Goal: Task Accomplishment & Management: Manage account settings

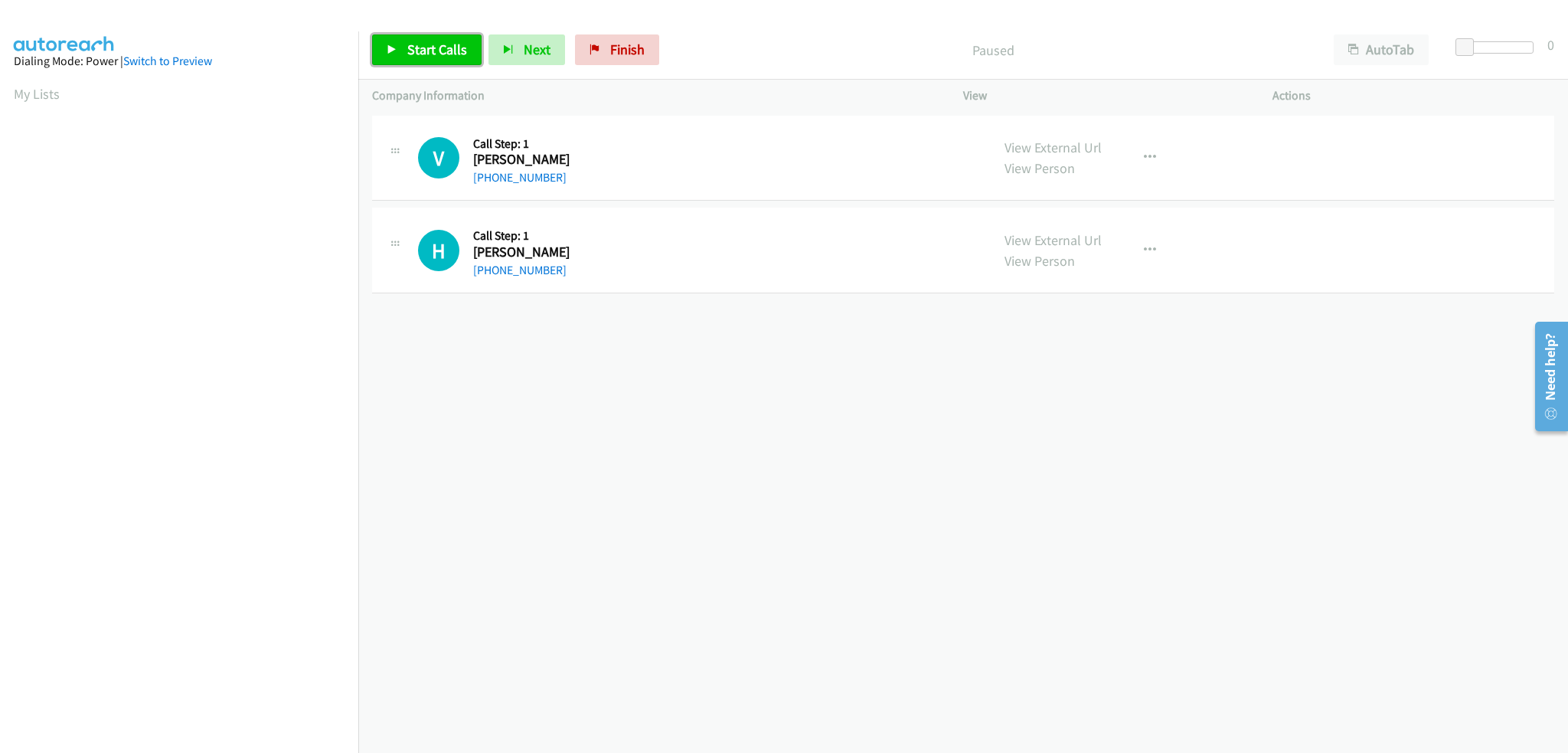
click at [426, 44] on span "Start Calls" at bounding box center [437, 49] width 60 height 18
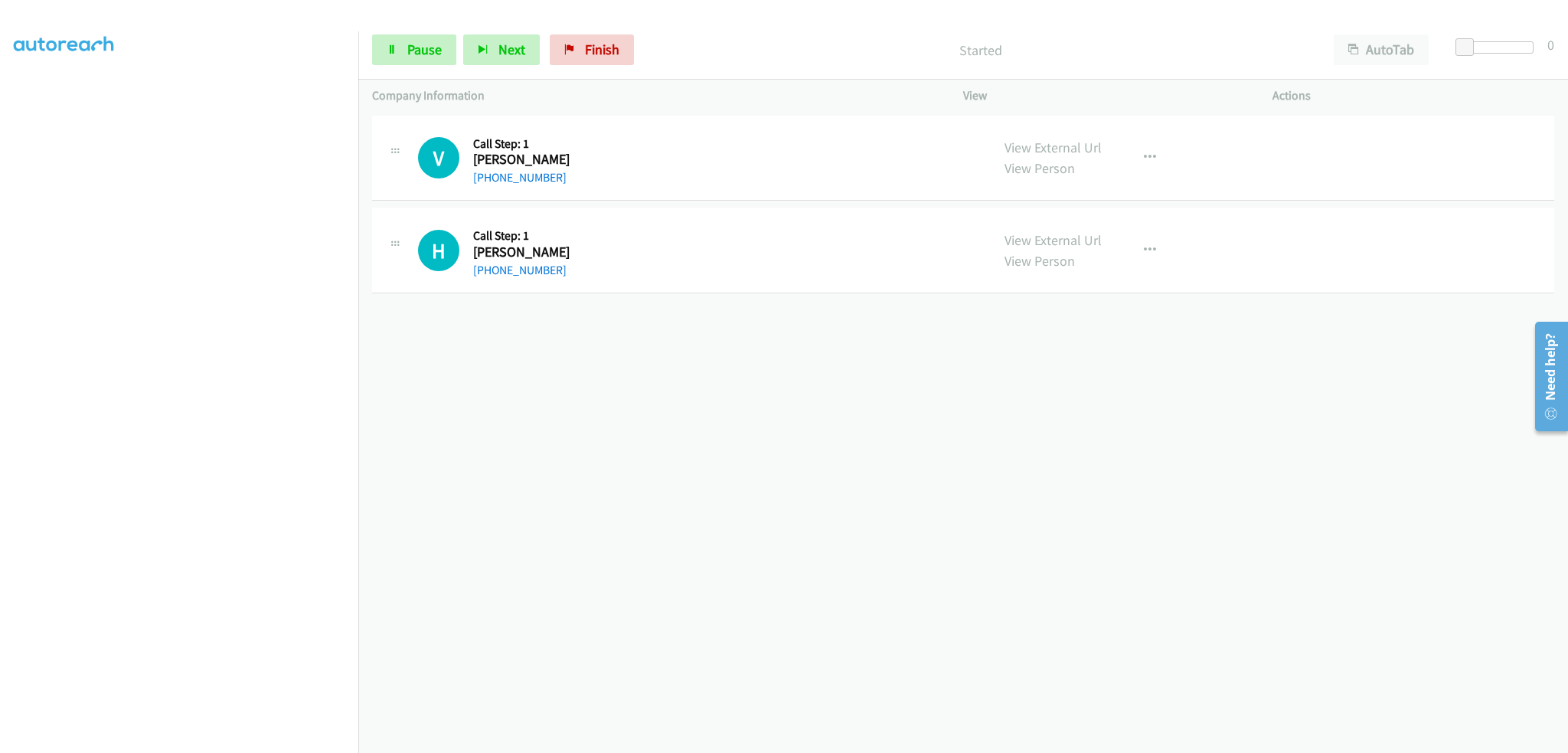
scroll to position [106, 0]
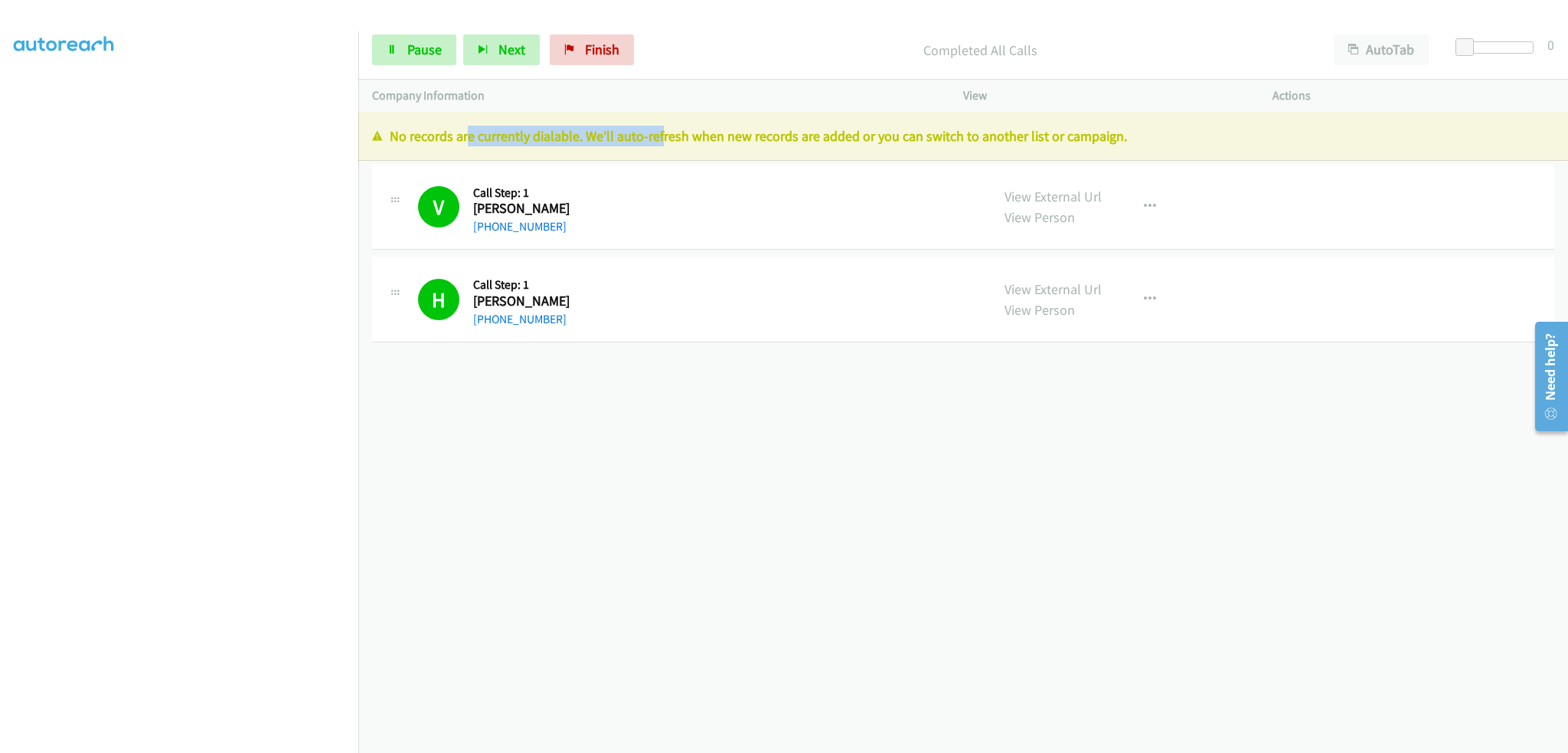
drag, startPoint x: 462, startPoint y: 133, endPoint x: 561, endPoint y: 137, distance: 99.1
click at [633, 135] on p "No records are currently dialable. We'll auto-refresh when new records are adde…" at bounding box center [963, 135] width 1182 height 20
click at [560, 137] on p "No records are currently dialable. We'll auto-refresh when new records are adde…" at bounding box center [963, 135] width 1182 height 20
drag, startPoint x: 483, startPoint y: 134, endPoint x: 579, endPoint y: 141, distance: 96.3
click at [589, 136] on p "No records are currently dialable. We'll auto-refresh when new records are adde…" at bounding box center [963, 135] width 1182 height 20
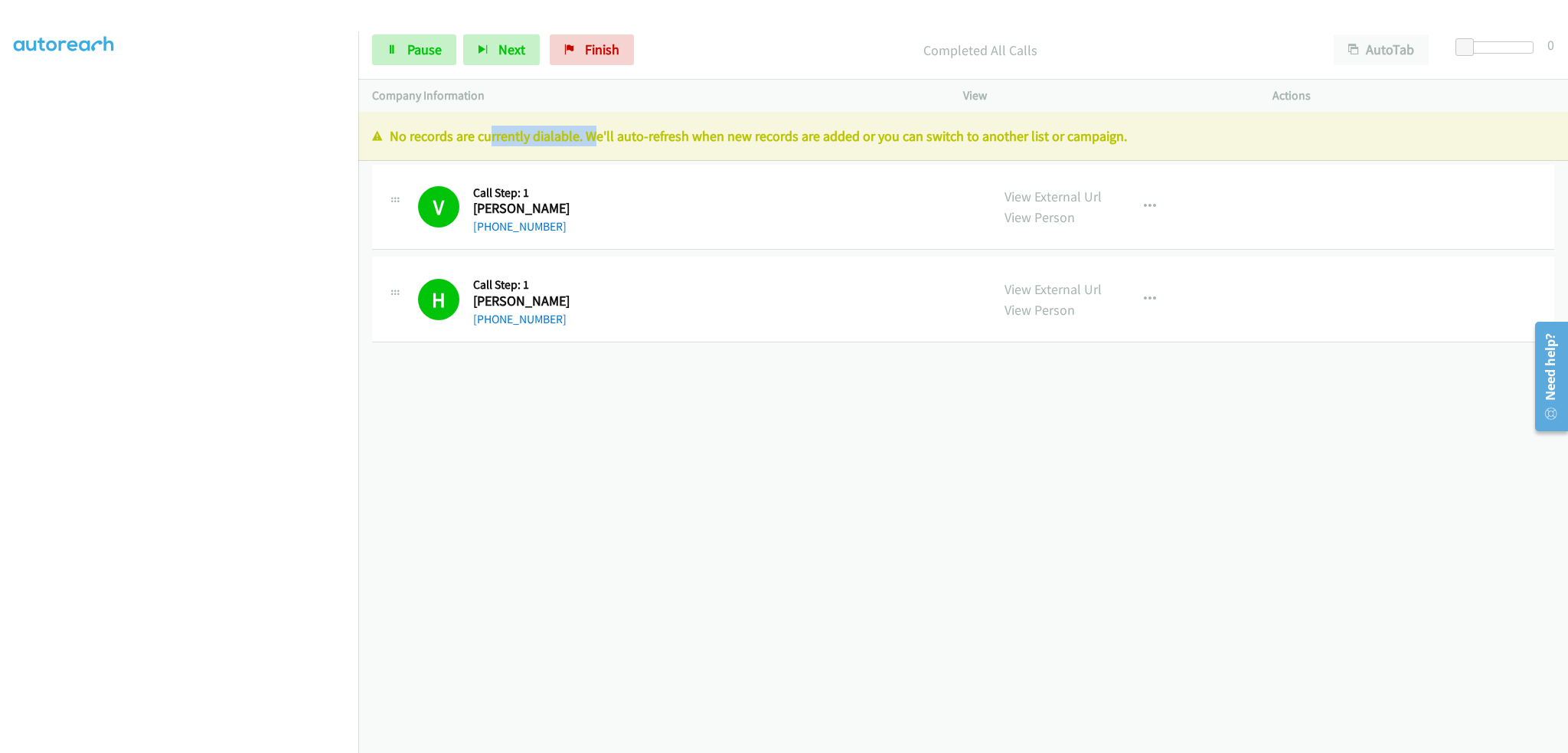
click at [554, 139] on p "No records are currently dialable. We'll auto-refresh when new records are adde…" at bounding box center [963, 135] width 1182 height 20
click at [624, 232] on div "V Callback Scheduled Call Step: 1 [PERSON_NAME] [GEOGRAPHIC_DATA]/[GEOGRAPHIC_D…" at bounding box center [697, 207] width 559 height 57
click at [432, 55] on span "Pause" at bounding box center [424, 49] width 34 height 18
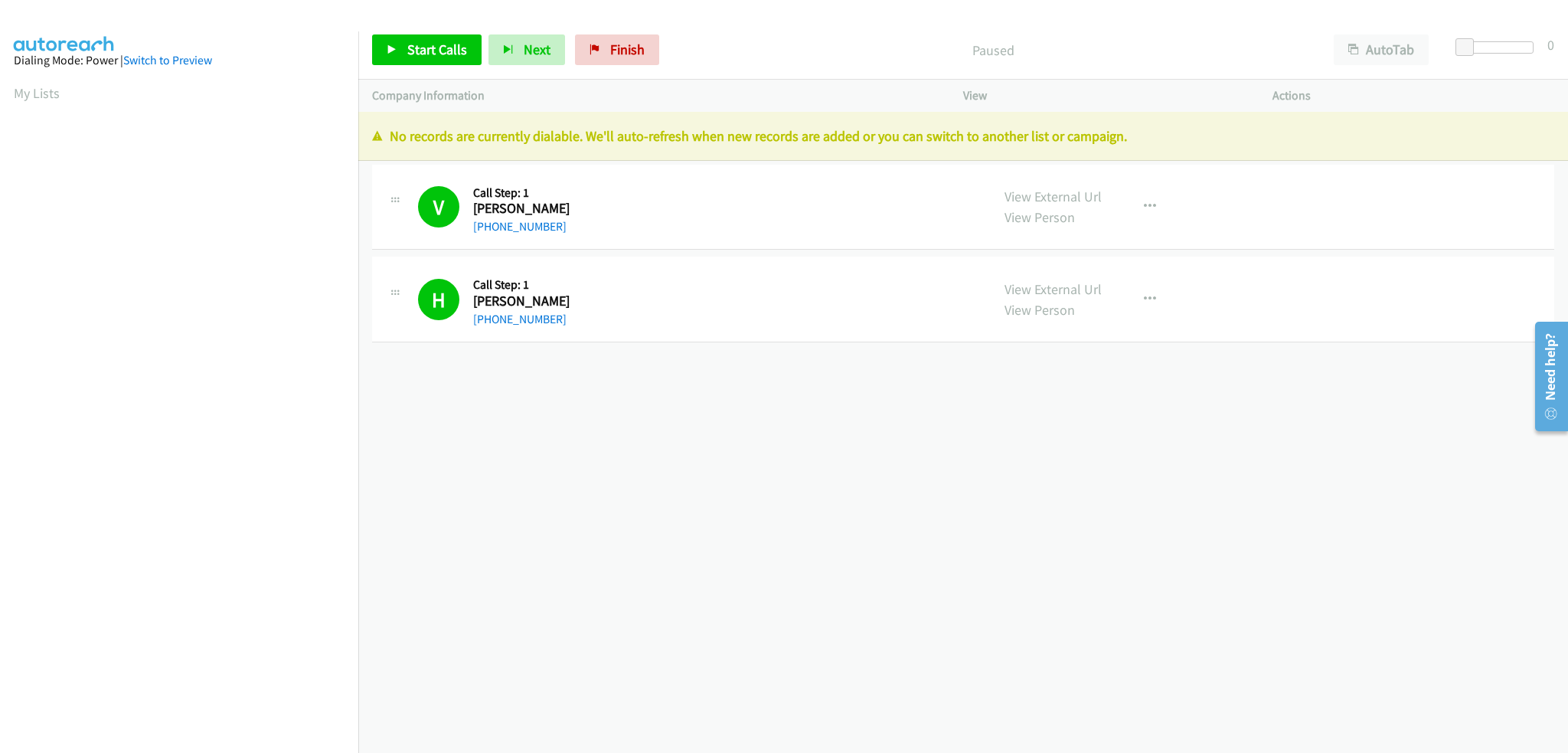
scroll to position [0, 0]
click at [28, 94] on link "My Lists" at bounding box center [37, 94] width 46 height 18
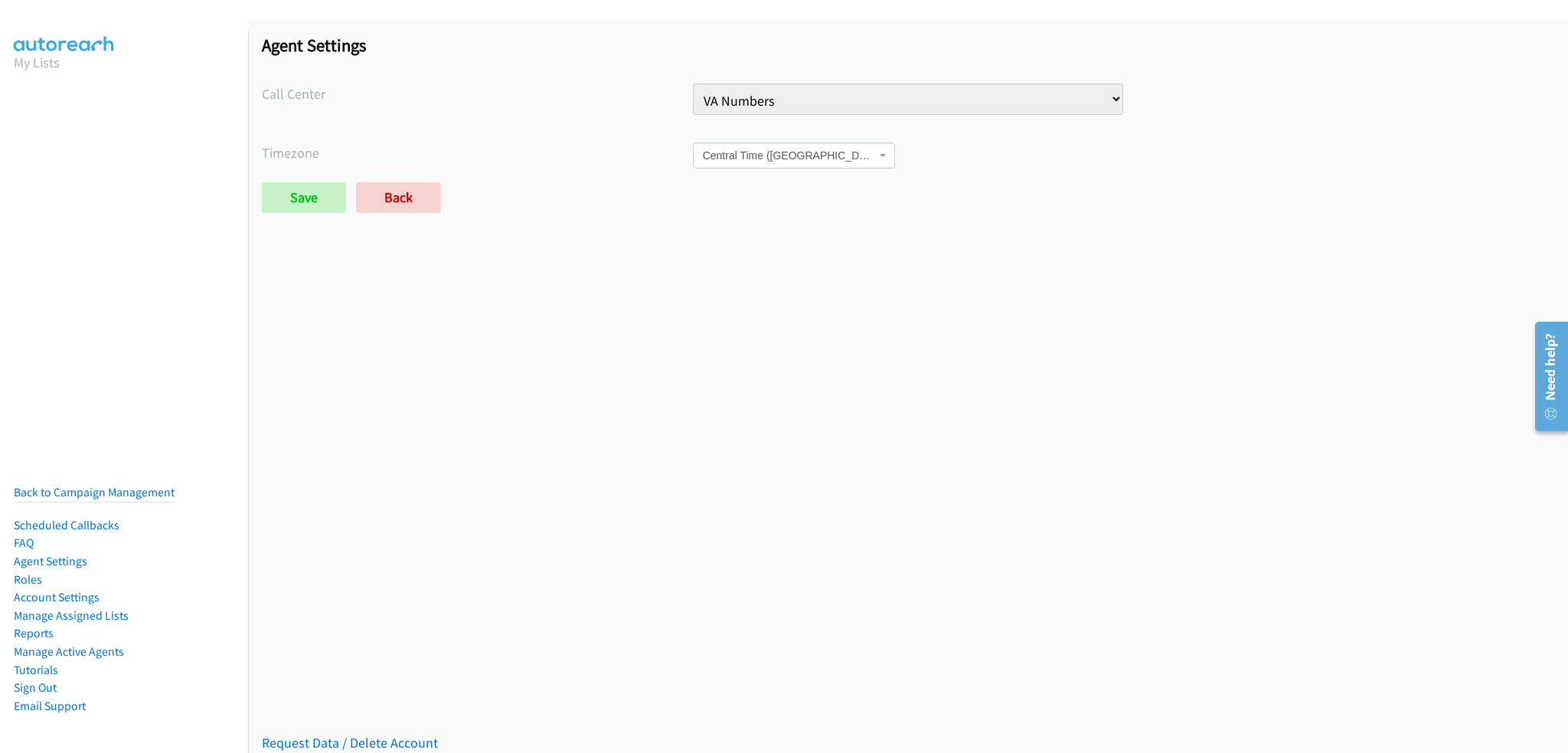
click at [711, 95] on select "Injury Numbers Injury Sales VA Numbers VA Sales" at bounding box center [908, 99] width 431 height 32
click at [712, 103] on select "Injury Numbers Injury Sales VA Numbers VA Sales" at bounding box center [908, 99] width 431 height 32
click at [693, 83] on select "Injury Numbers Injury Sales VA Numbers VA Sales" at bounding box center [908, 99] width 431 height 32
click at [749, 98] on select "Injury Numbers Injury Sales VA Numbers VA Sales" at bounding box center [908, 99] width 431 height 32
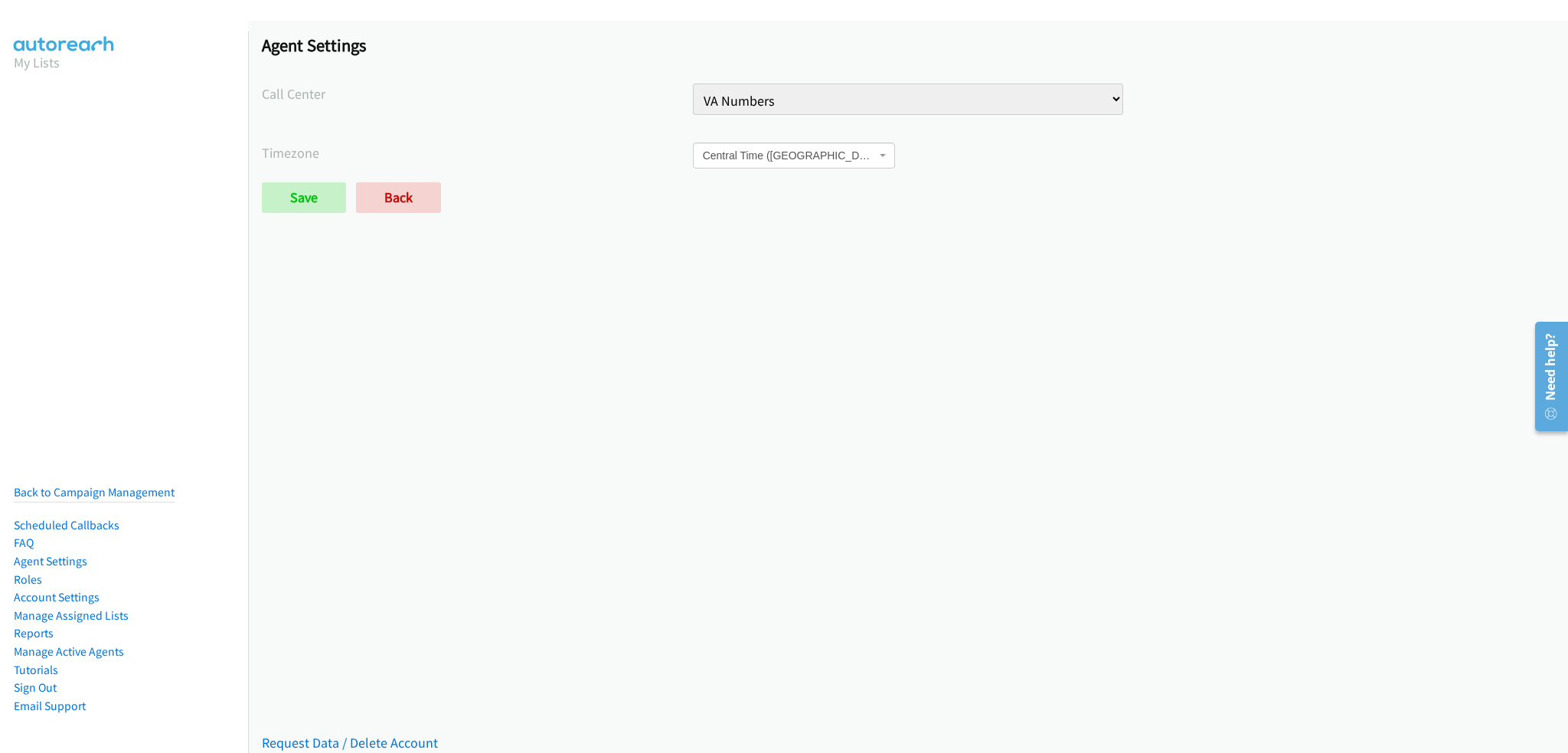
click at [749, 98] on select "Injury Numbers Injury Sales VA Numbers VA Sales" at bounding box center [908, 99] width 431 height 32
click at [1013, 332] on div "Saved Placeholder Agent Settings Call Center Injury Numbers Injury Sales VA Num…" at bounding box center [908, 386] width 1320 height 732
click at [1072, 229] on div "Agent Settings Call Center Injury Numbers Injury Sales VA Numbers VA Sales Time…" at bounding box center [908, 130] width 1320 height 220
click at [66, 554] on link "Agent Settings" at bounding box center [50, 561] width 73 height 14
click at [740, 104] on select "Injury Numbers Injury Sales VA Numbers VA Sales" at bounding box center [908, 99] width 431 height 32
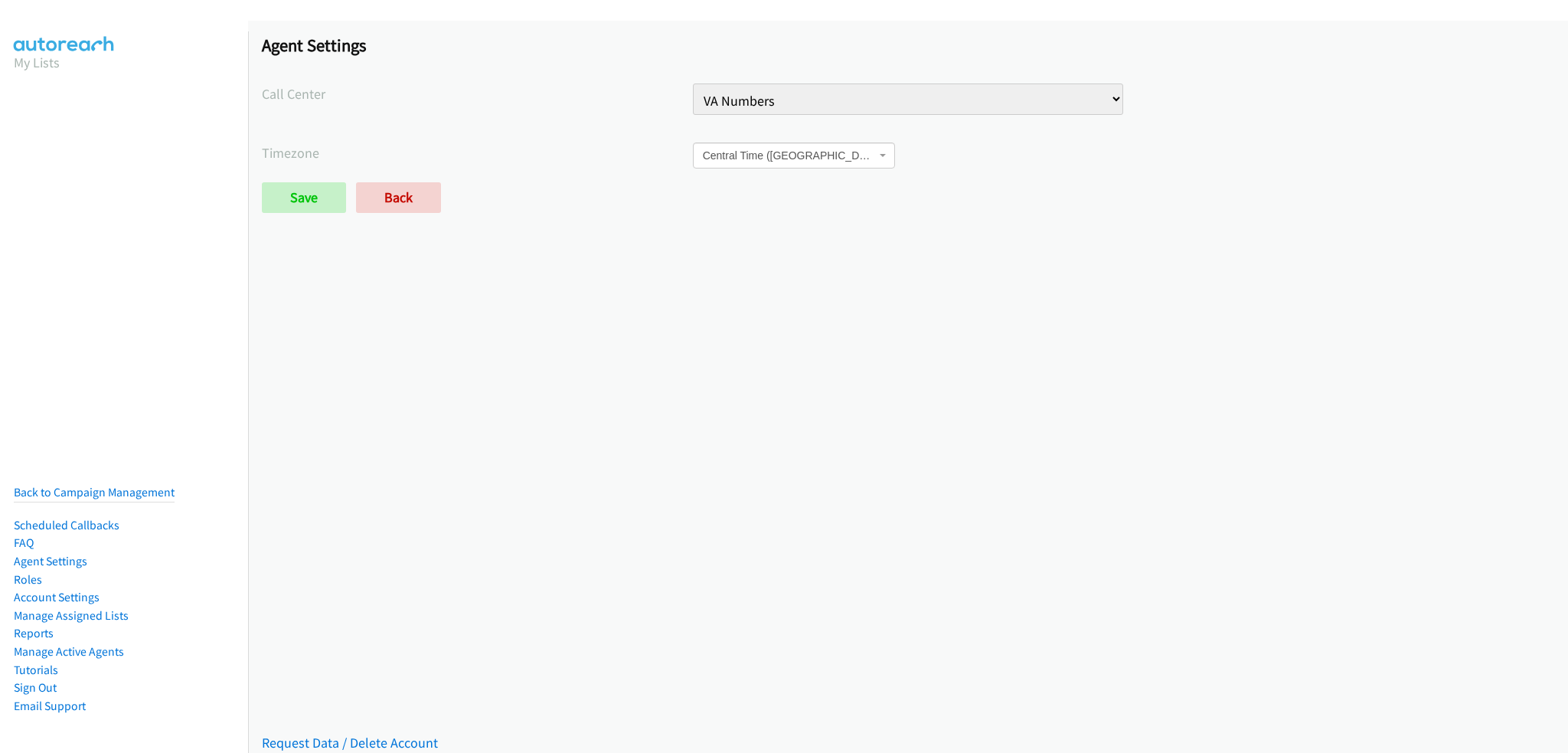
click at [741, 104] on select "Injury Numbers Injury Sales VA Numbers VA Sales" at bounding box center [908, 99] width 431 height 32
click at [733, 103] on select "Injury Numbers Injury Sales VA Numbers VA Sales" at bounding box center [908, 99] width 431 height 32
click at [693, 83] on select "Injury Numbers Injury Sales VA Numbers VA Sales" at bounding box center [908, 99] width 431 height 32
click at [324, 195] on input "Save" at bounding box center [303, 197] width 84 height 31
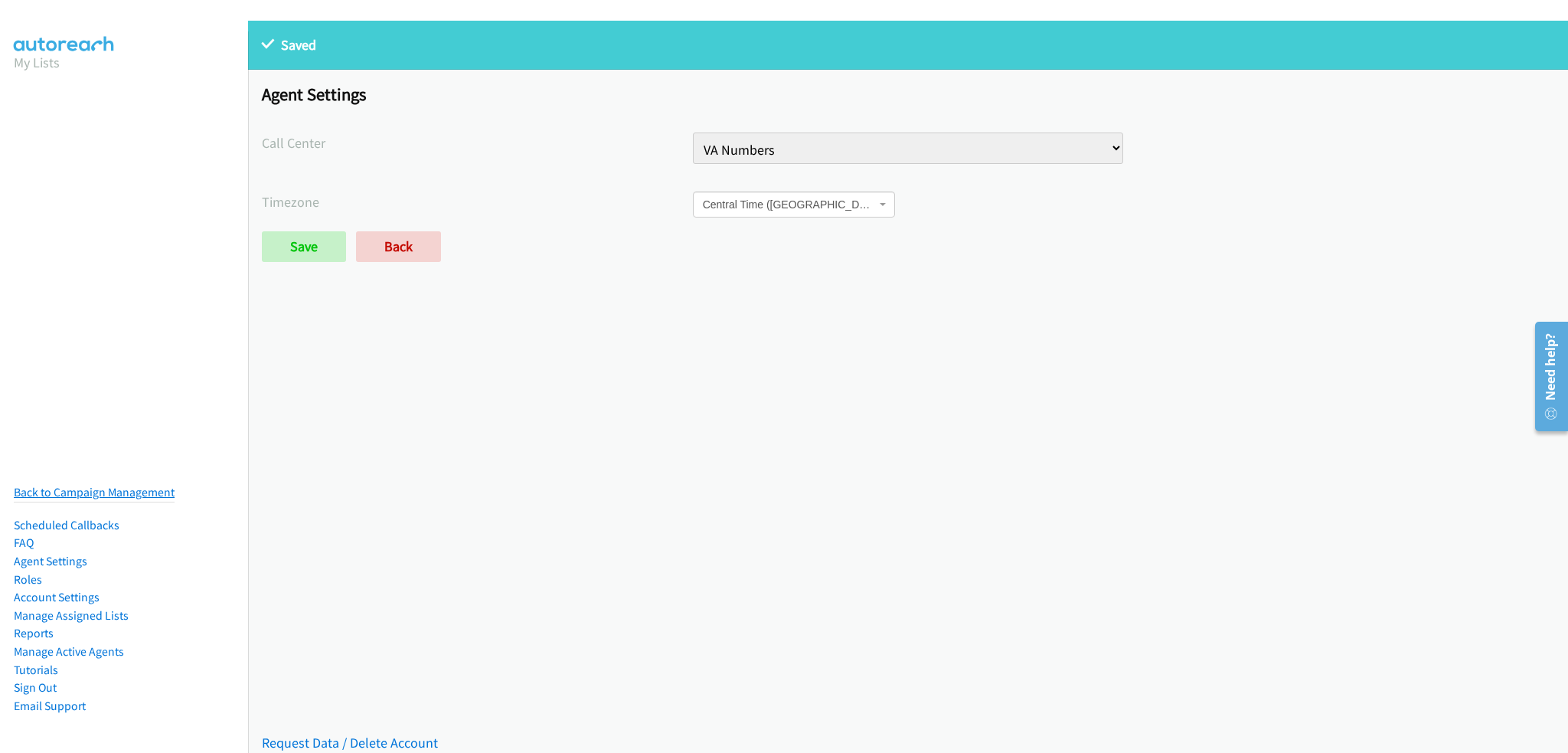
click at [106, 485] on link "Back to Campaign Management" at bounding box center [95, 492] width 161 height 14
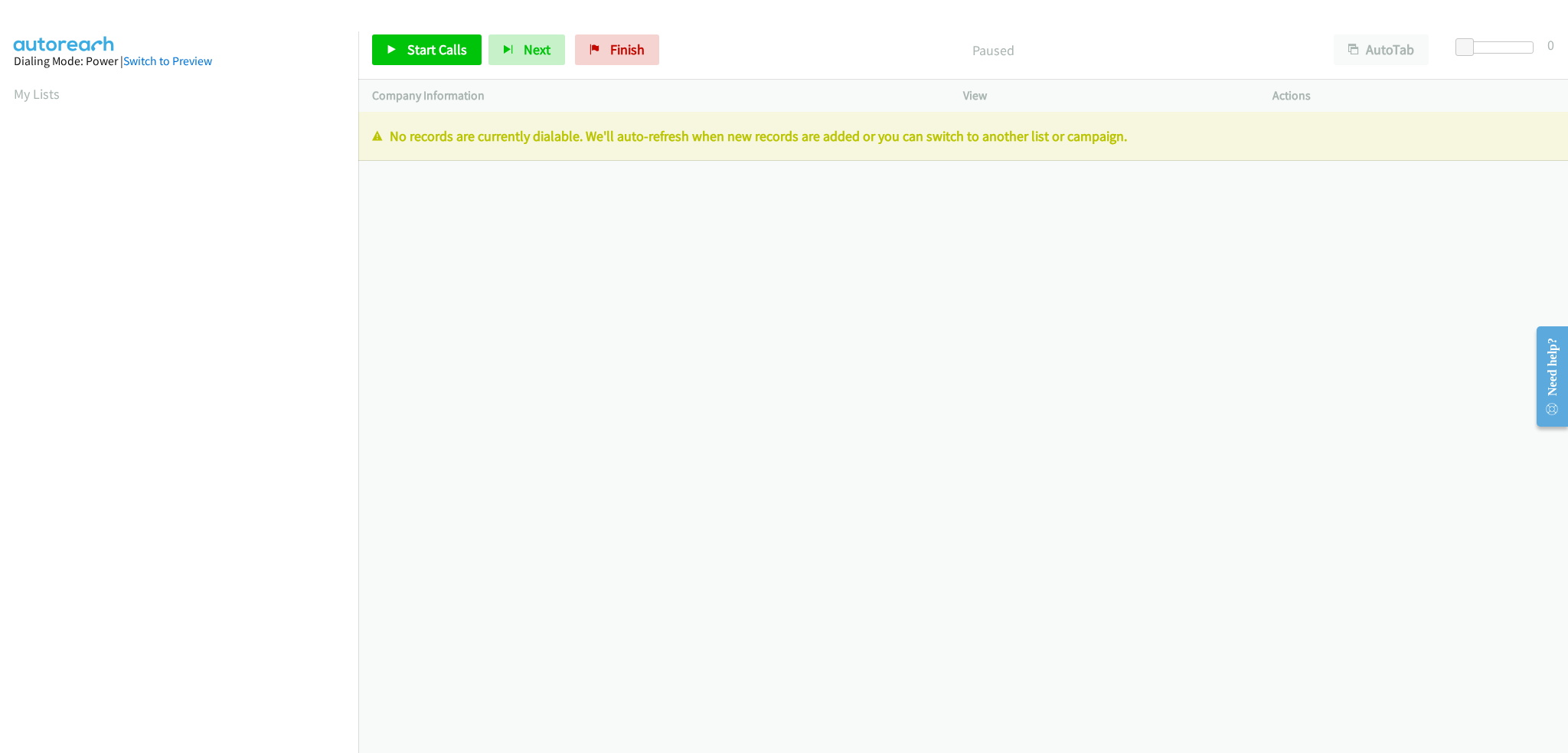
click at [806, 488] on div "[PHONE_NUMBER] Call failed - Please reload the list and try again The Callbar F…" at bounding box center [963, 432] width 1209 height 641
